Goal: Use online tool/utility: Utilize a website feature to perform a specific function

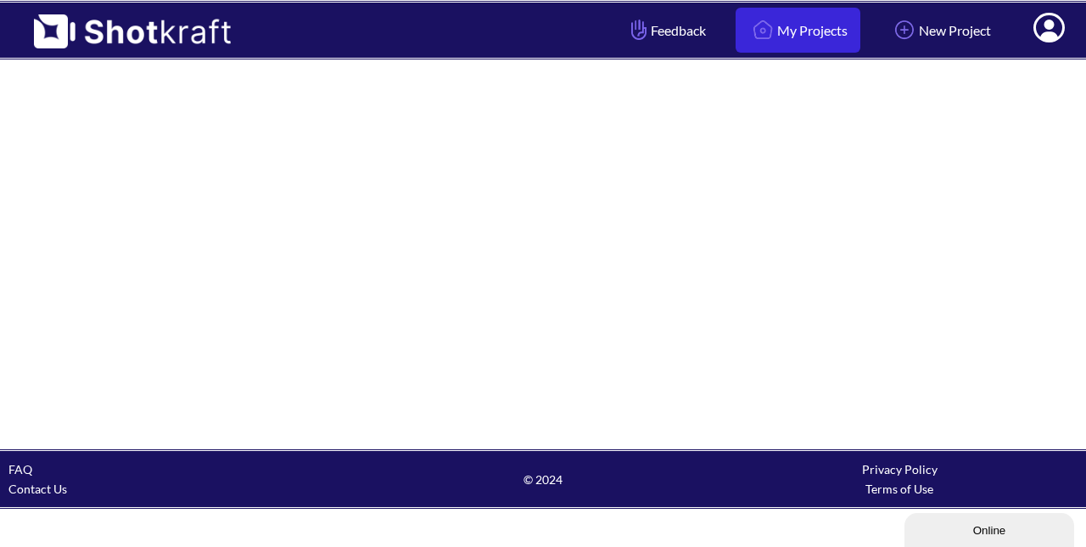
click at [830, 26] on link "My Projects" at bounding box center [798, 30] width 125 height 45
click at [429, 125] on div at bounding box center [543, 254] width 1086 height 388
click at [435, 117] on div at bounding box center [543, 254] width 1086 height 388
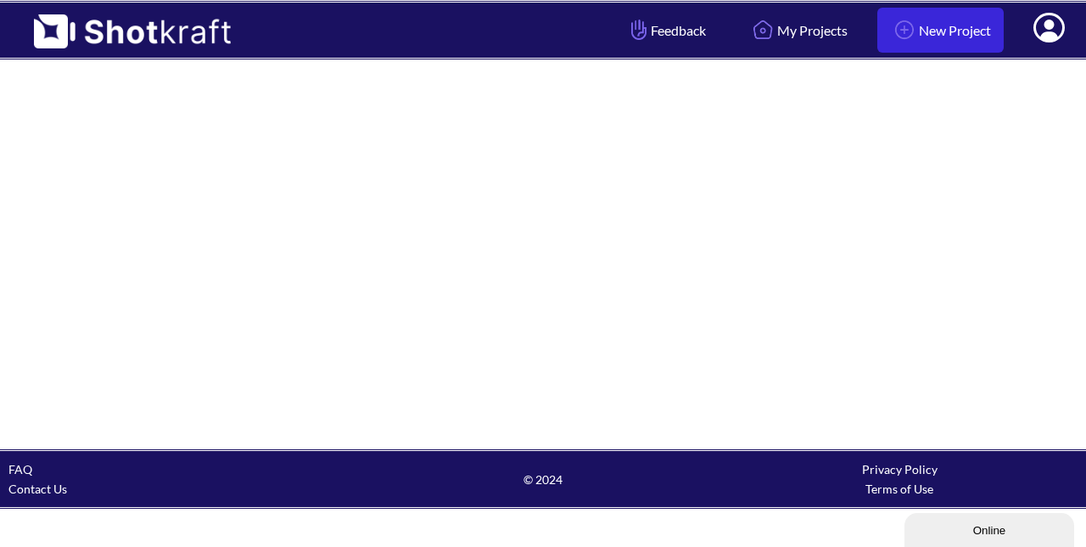
click at [968, 31] on link "New Project" at bounding box center [941, 30] width 126 height 45
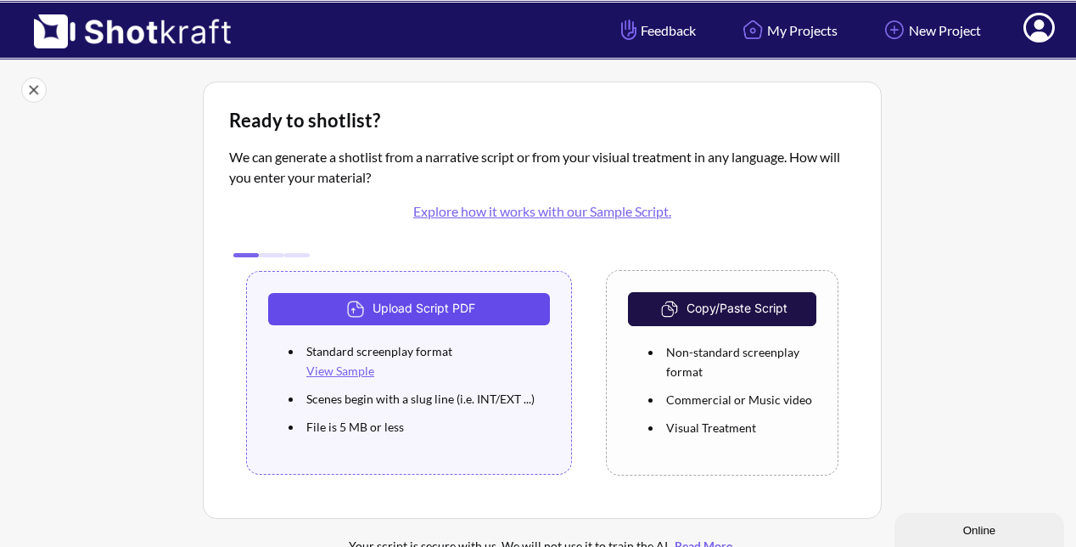
click at [426, 305] on button "Upload Script PDF" at bounding box center [409, 309] width 282 height 32
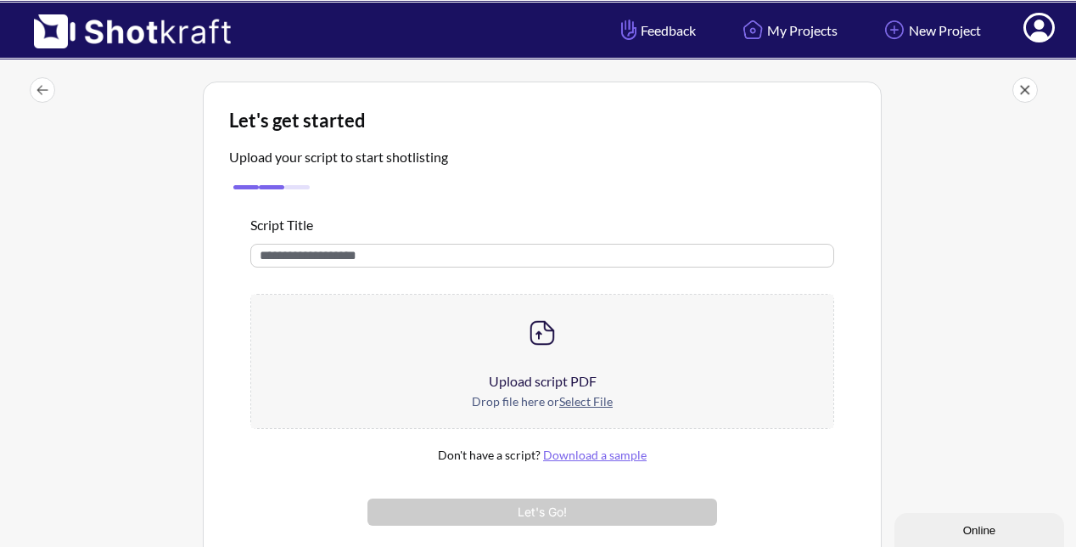
click at [575, 398] on u "Select File" at bounding box center [585, 401] width 53 height 14
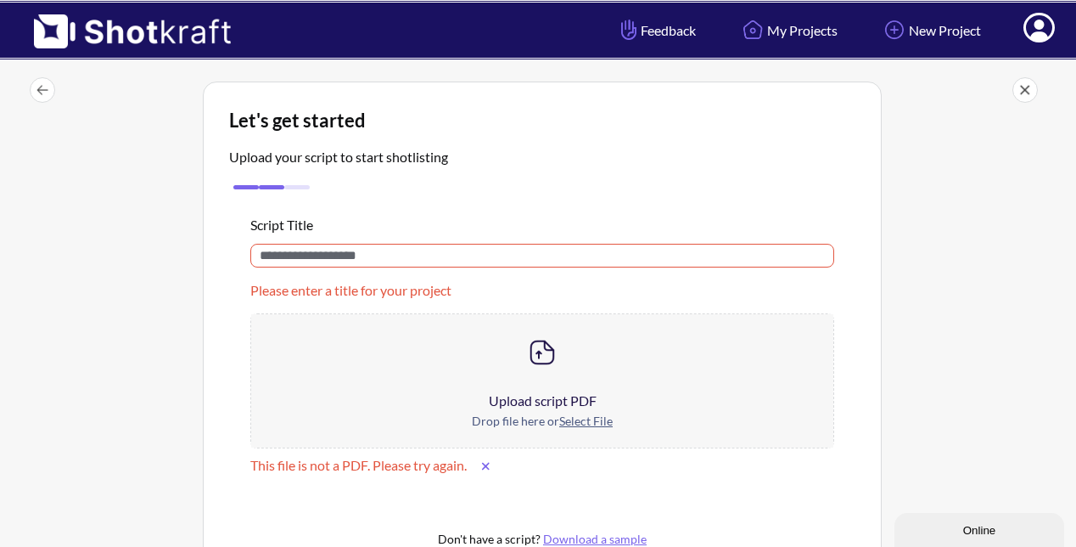
click at [543, 345] on img at bounding box center [542, 352] width 34 height 34
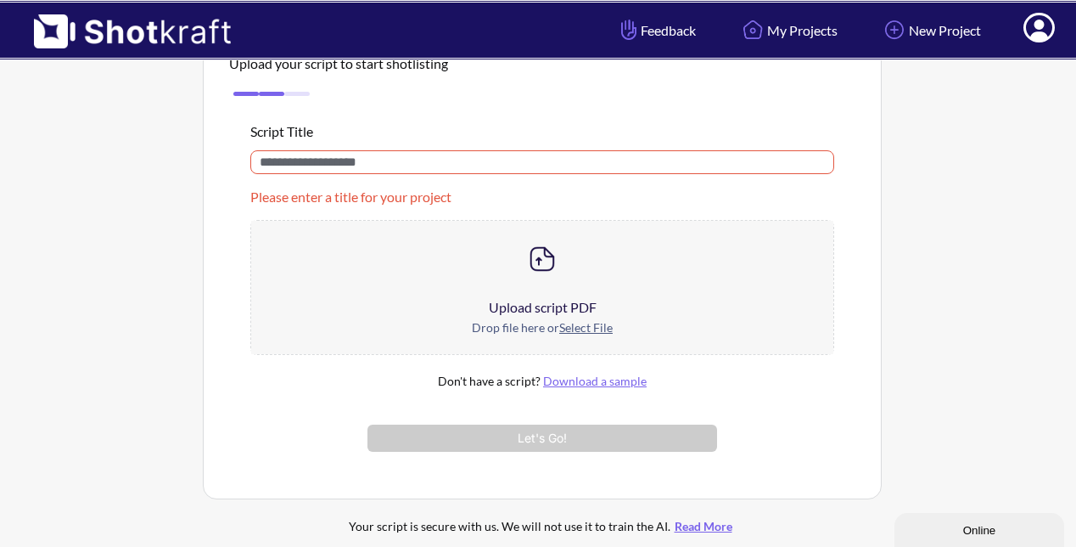
scroll to position [95, 0]
click at [620, 376] on link "Download a sample" at bounding box center [595, 379] width 104 height 14
click at [589, 320] on u "Select File" at bounding box center [585, 325] width 53 height 14
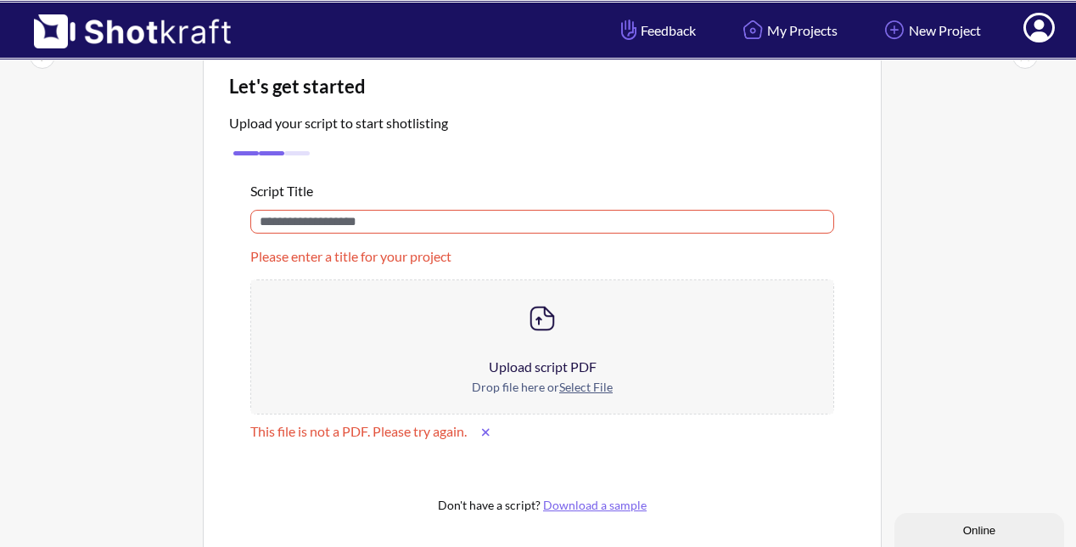
scroll to position [31, 0]
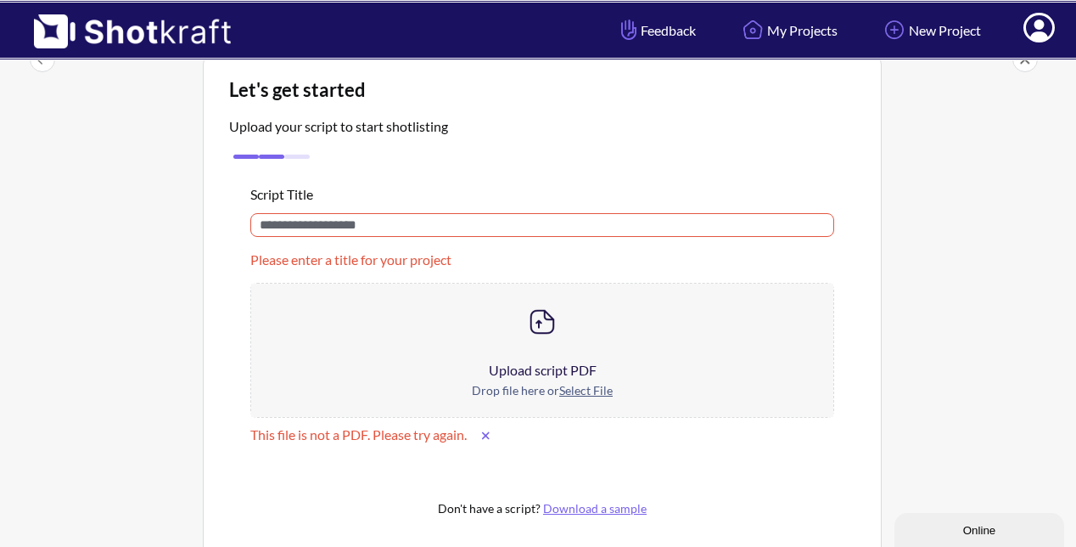
click at [581, 384] on u "Select File" at bounding box center [585, 390] width 53 height 14
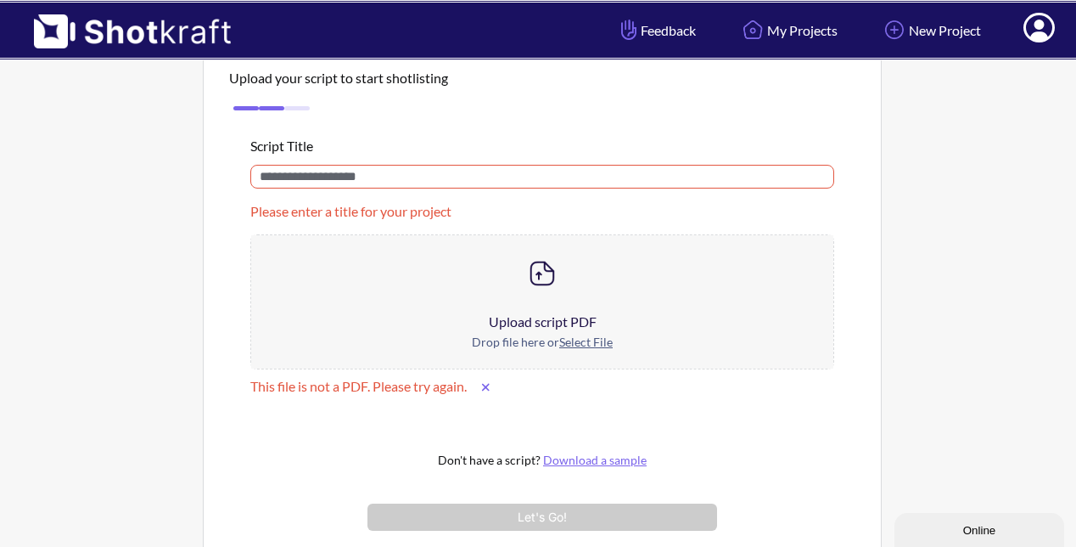
scroll to position [83, 0]
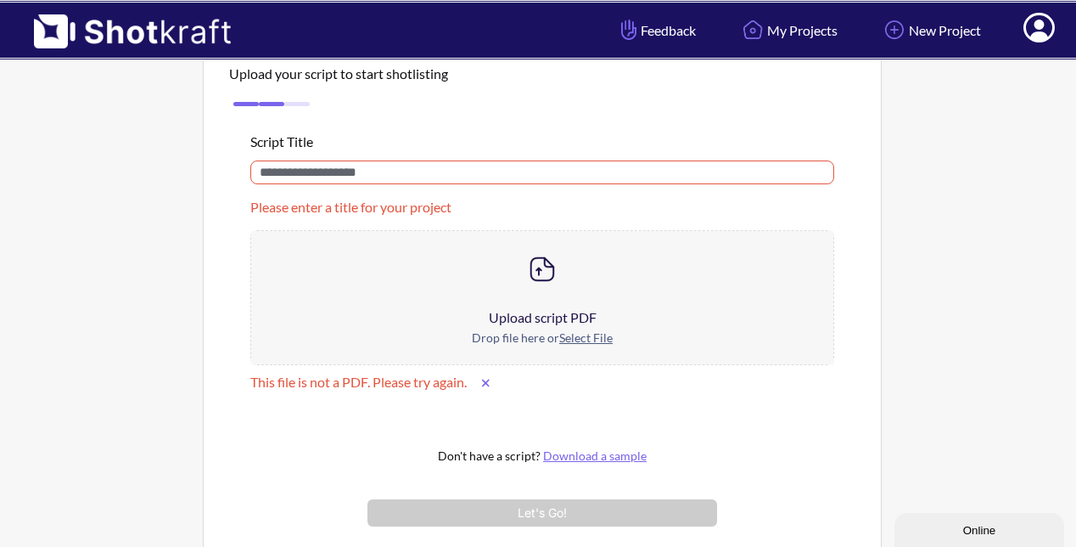
click at [606, 456] on link "Download a sample" at bounding box center [595, 455] width 104 height 14
click at [581, 337] on u "Select File" at bounding box center [585, 337] width 53 height 14
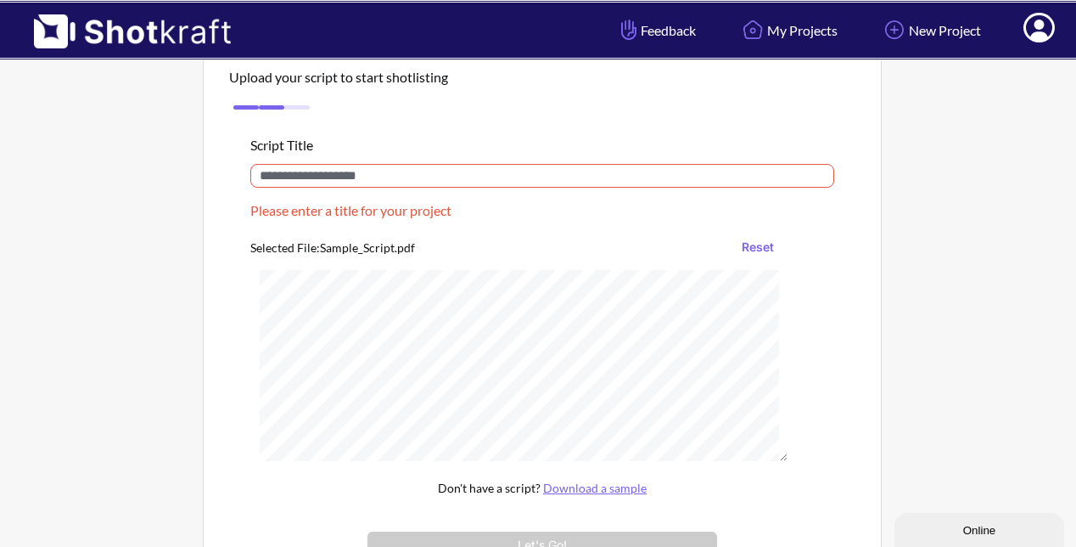
scroll to position [77, 0]
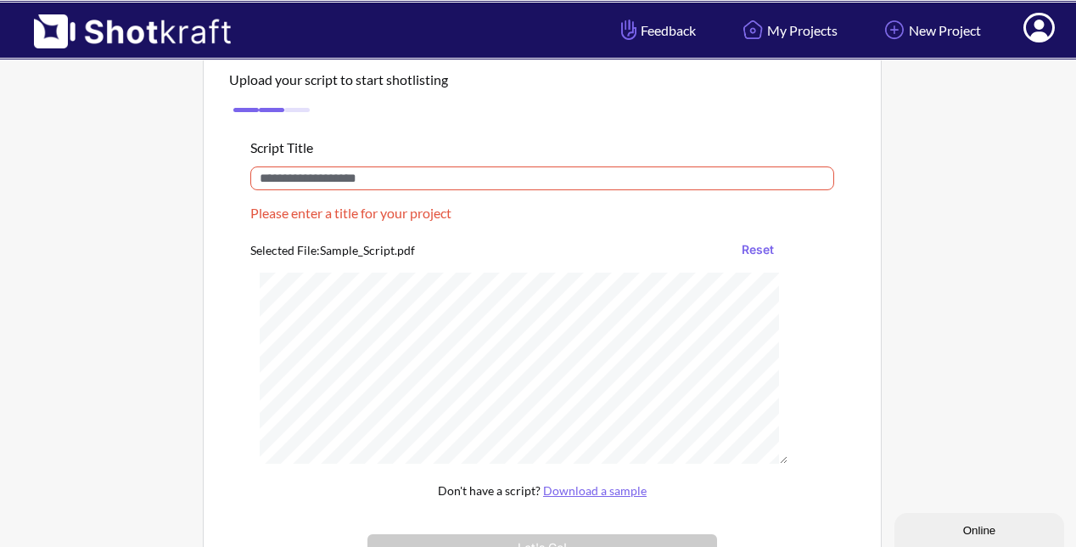
click at [371, 172] on input "text" at bounding box center [542, 178] width 584 height 24
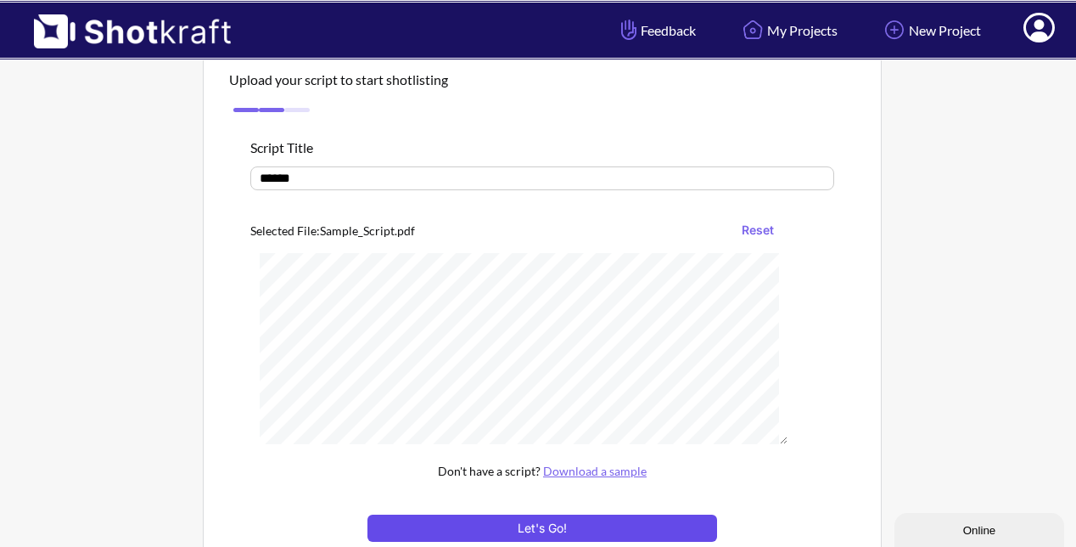
type input "******"
click at [514, 529] on button "Let's Go!" at bounding box center [543, 527] width 350 height 27
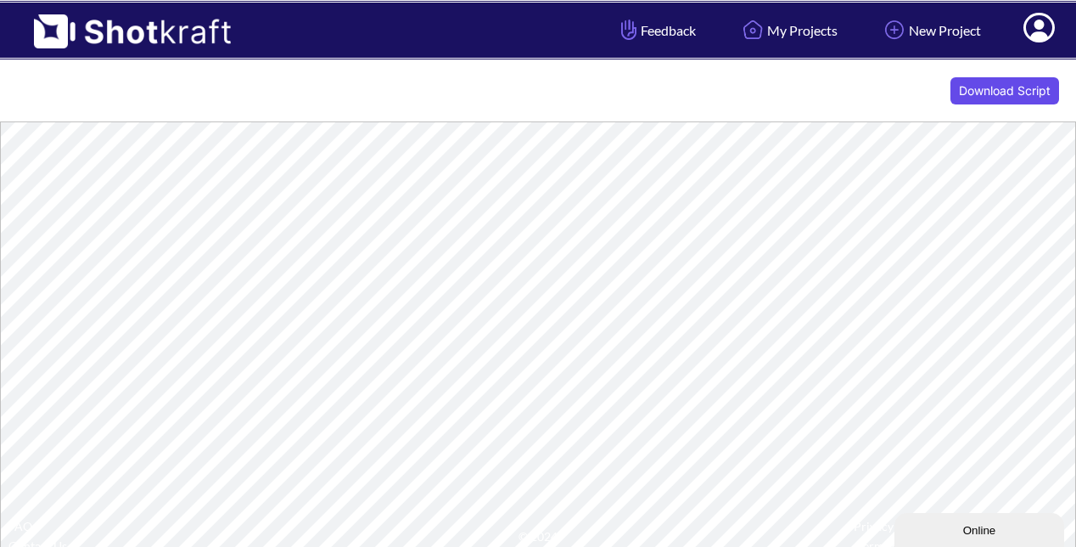
click at [971, 87] on button "Download Script" at bounding box center [1005, 90] width 109 height 27
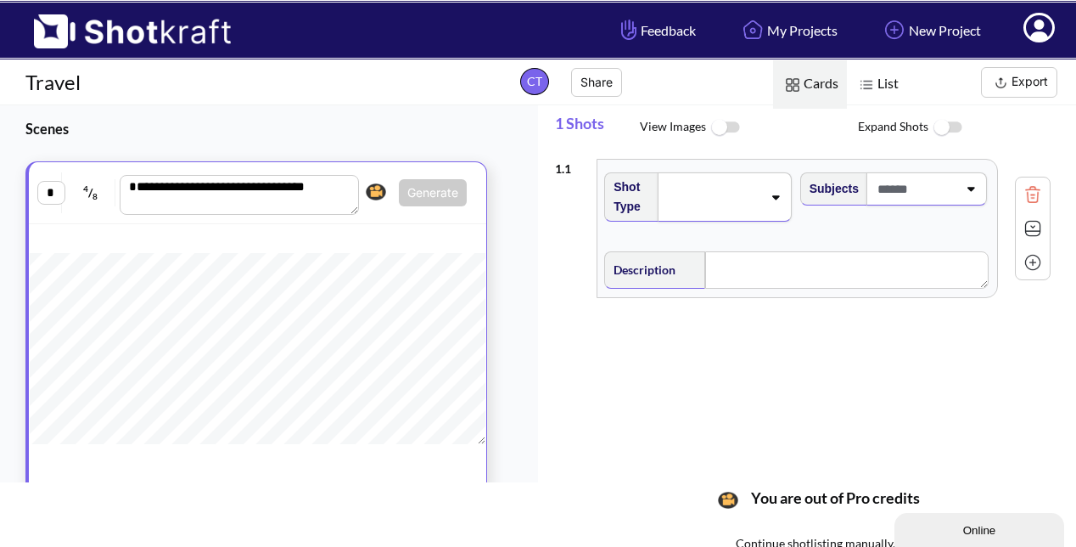
click at [732, 121] on img at bounding box center [725, 127] width 38 height 36
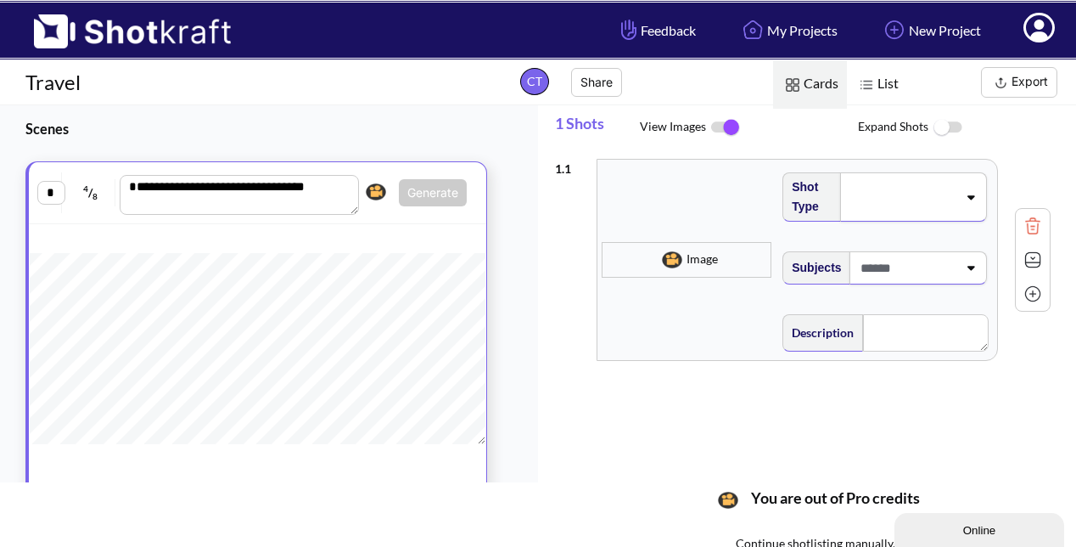
click at [732, 121] on img at bounding box center [725, 127] width 38 height 36
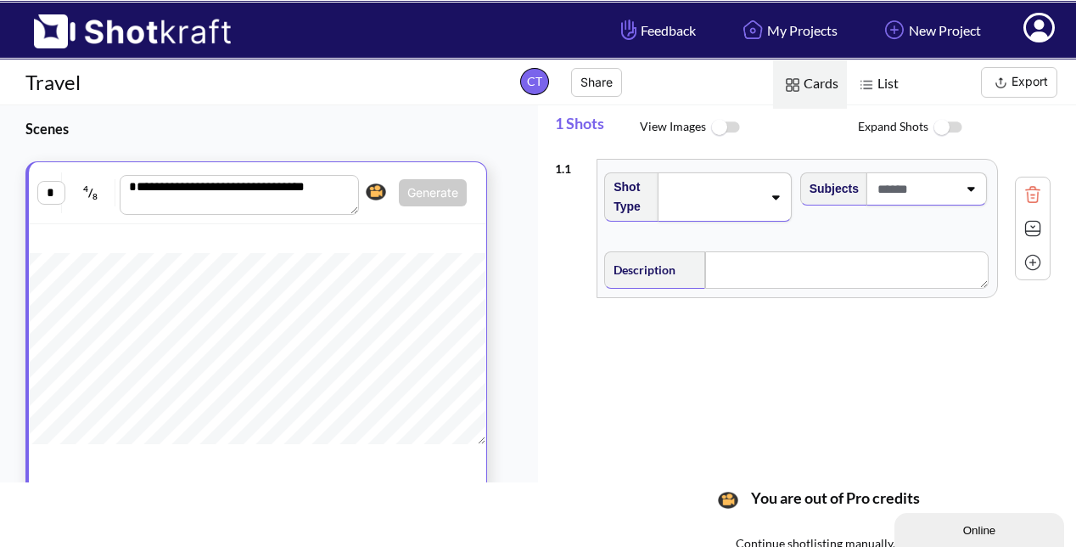
click at [873, 126] on span "Expand Shots" at bounding box center [967, 127] width 218 height 36
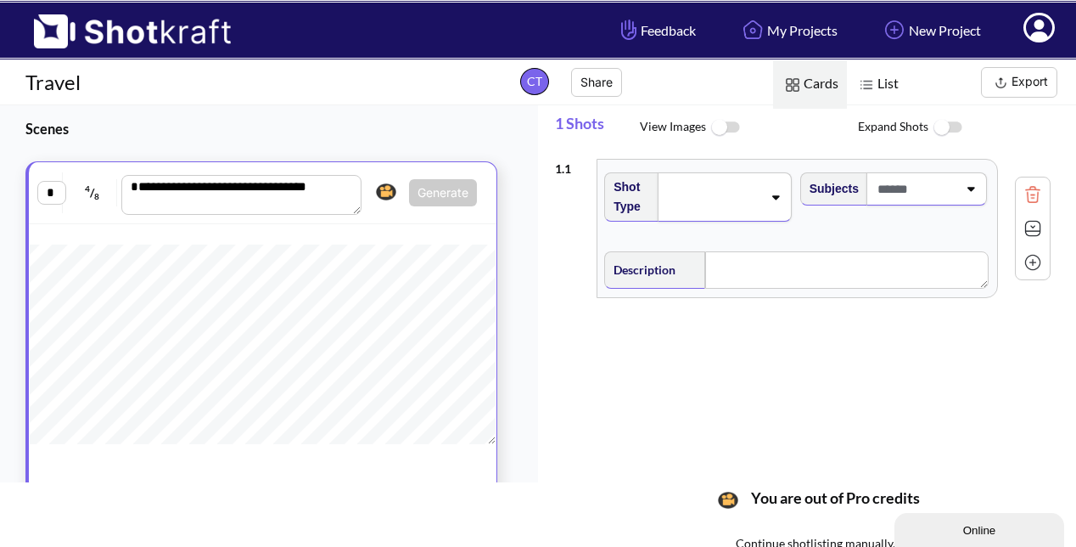
scroll to position [103, 0]
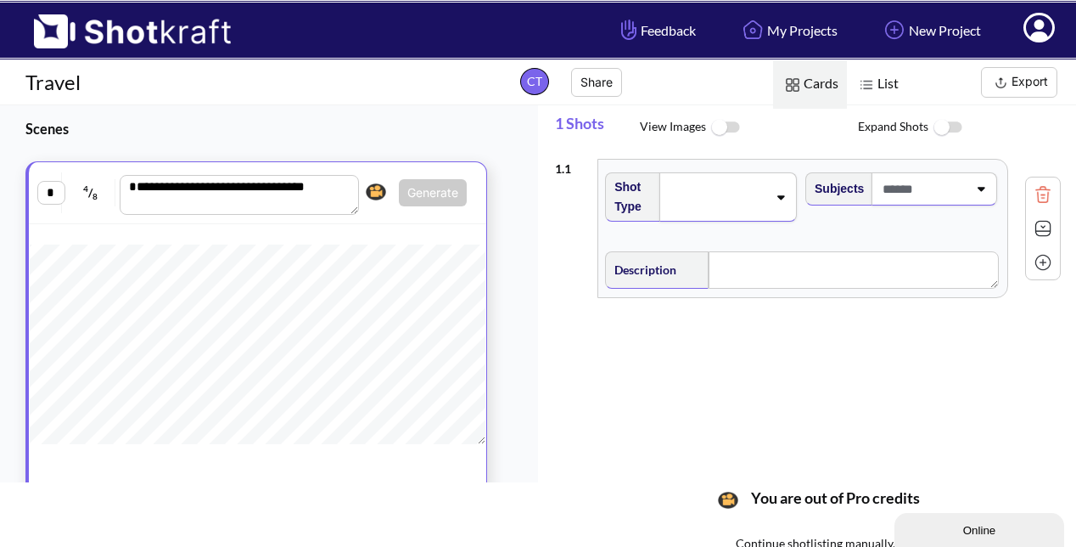
click at [778, 195] on icon at bounding box center [781, 197] width 8 height 4
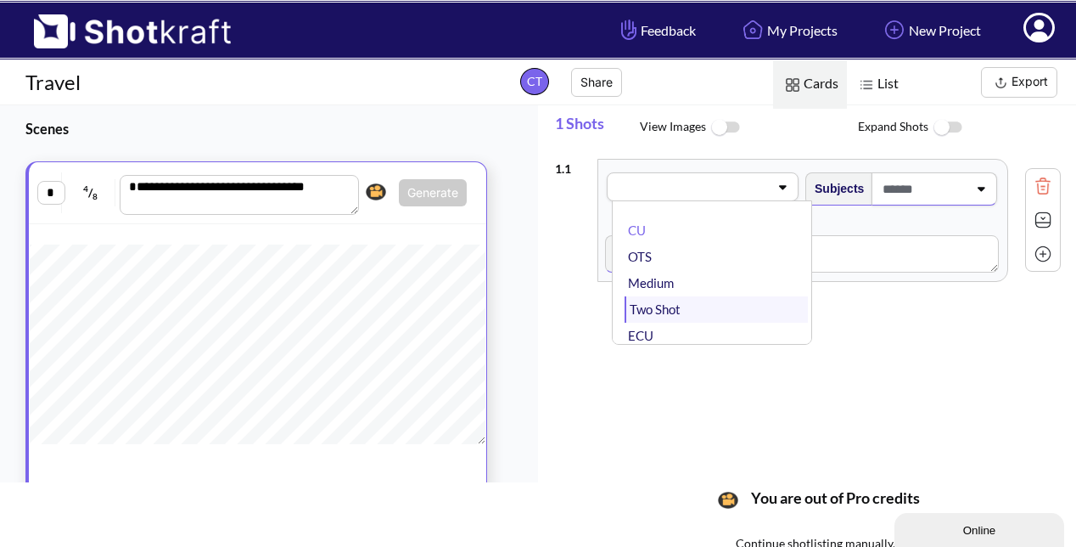
click at [669, 303] on li "Two Shot" at bounding box center [716, 309] width 183 height 26
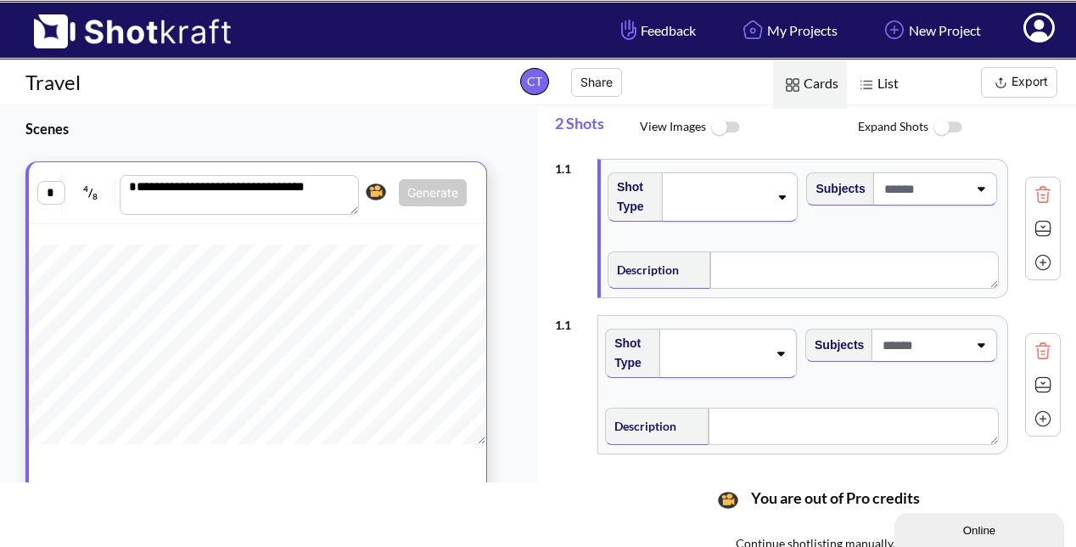
click at [774, 351] on icon at bounding box center [780, 353] width 23 height 12
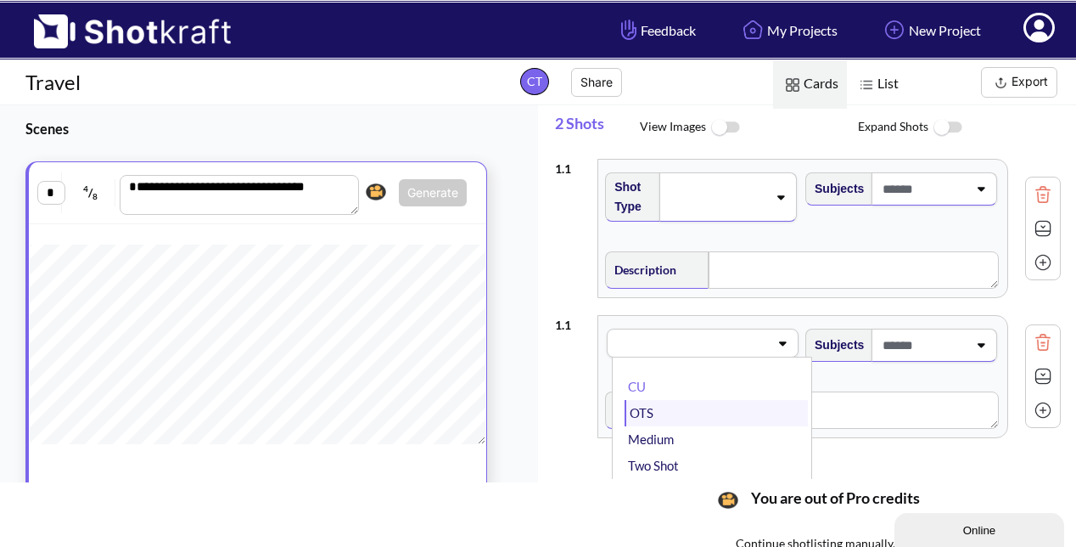
click at [696, 404] on li "OTS" at bounding box center [716, 413] width 183 height 26
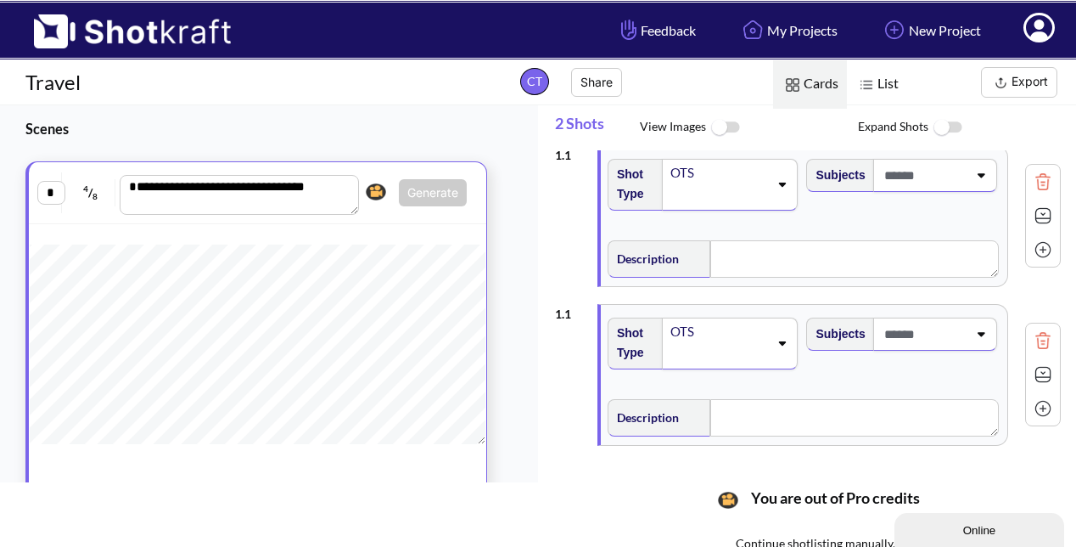
scroll to position [0, 0]
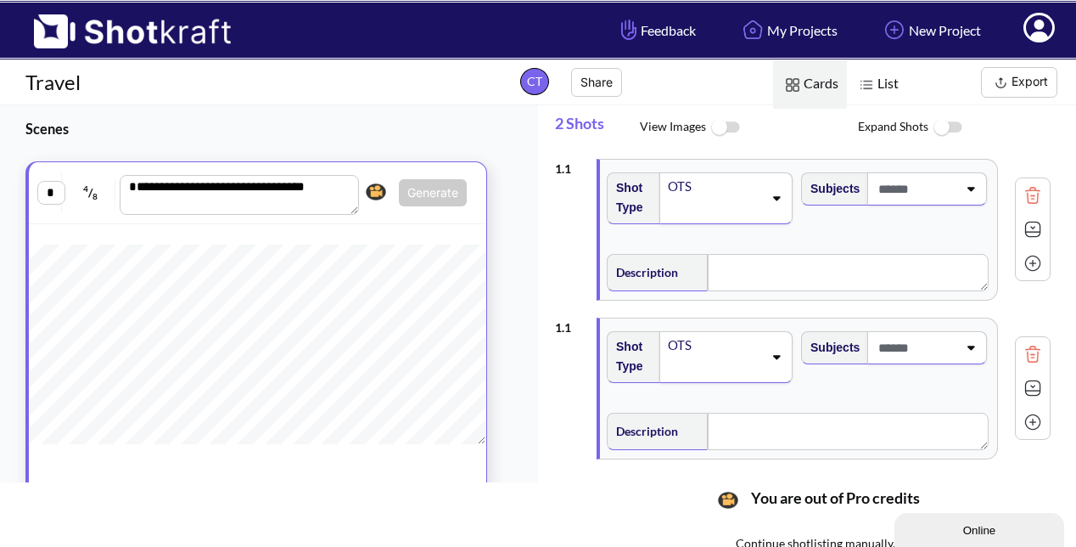
click at [976, 189] on icon at bounding box center [970, 188] width 23 height 12
click at [929, 236] on li "No options found" at bounding box center [909, 235] width 177 height 26
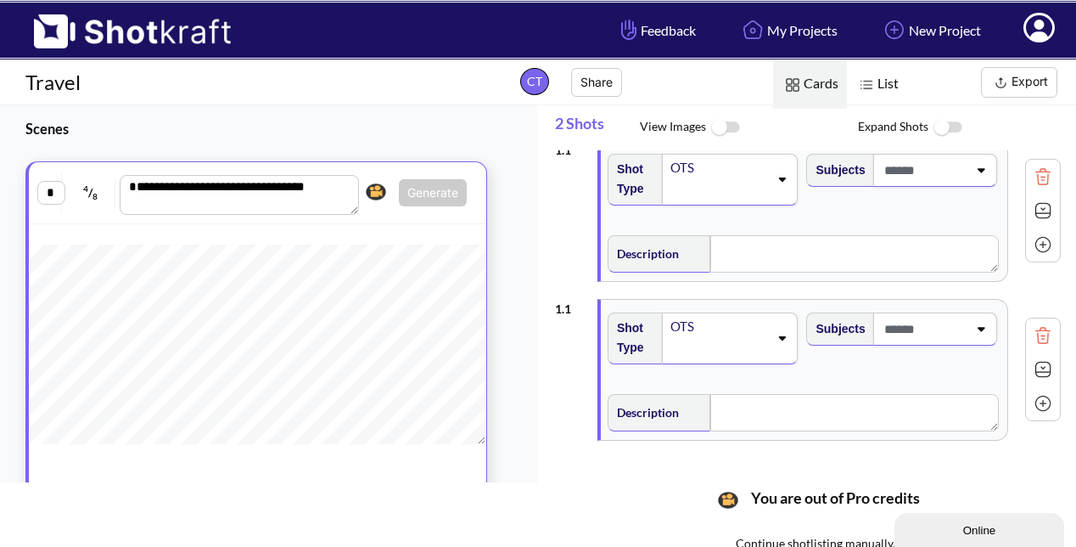
scroll to position [59, 0]
